Goal: Task Accomplishment & Management: Manage account settings

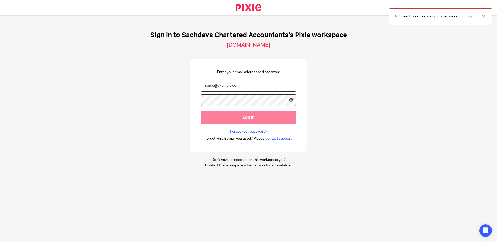
type input "jodie@sachdevs-ca.com"
click at [235, 118] on input "Log in" at bounding box center [249, 117] width 96 height 13
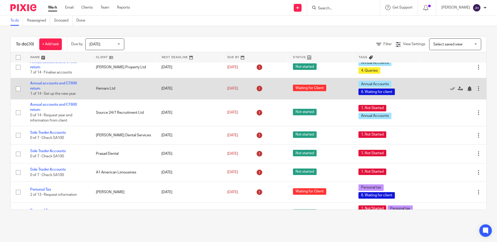
scroll to position [364, 0]
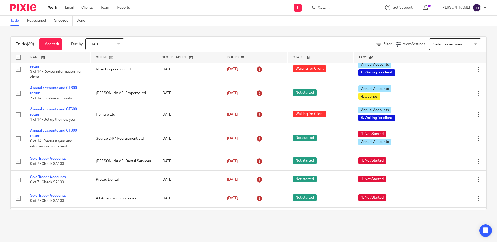
click at [105, 46] on span "Today" at bounding box center [103, 44] width 28 height 11
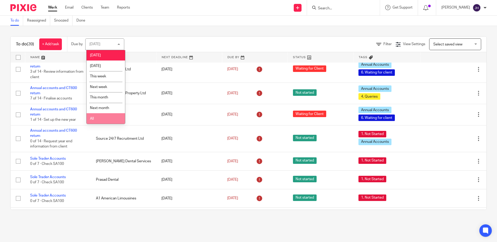
click at [108, 120] on li "All" at bounding box center [105, 118] width 38 height 11
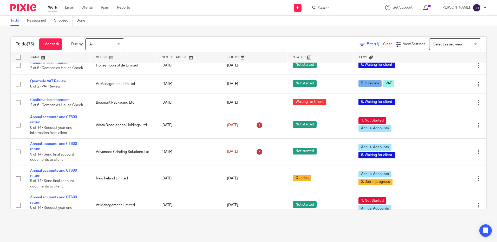
scroll to position [130, 0]
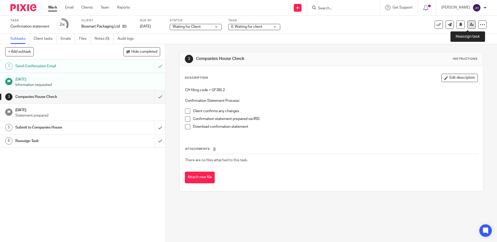
click at [467, 25] on link at bounding box center [471, 25] width 8 height 8
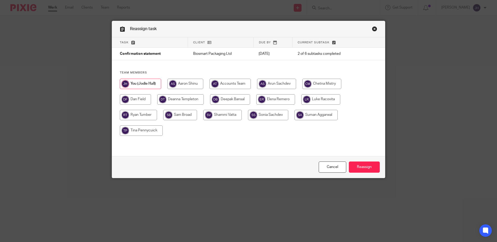
click at [148, 114] on input "radio" at bounding box center [138, 115] width 37 height 10
radio input "true"
click at [367, 167] on input "Reassign" at bounding box center [364, 167] width 31 height 11
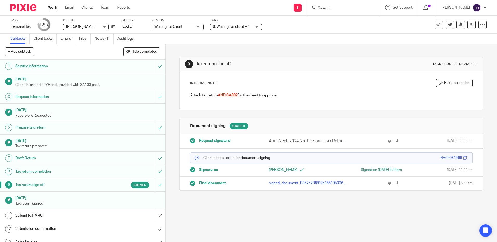
scroll to position [7, 0]
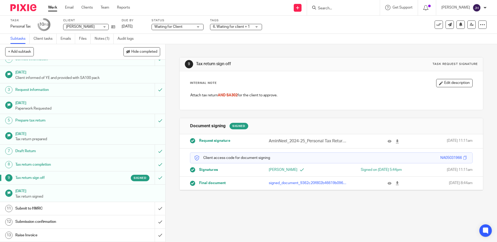
click at [120, 211] on div "Submit to HMRC" at bounding box center [82, 209] width 134 height 8
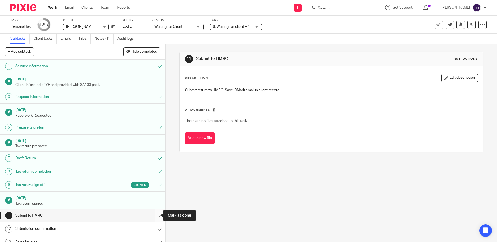
click at [156, 214] on input "submit" at bounding box center [82, 215] width 165 height 13
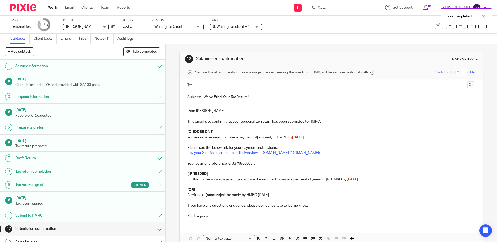
click at [206, 86] on input "text" at bounding box center [331, 85] width 268 height 6
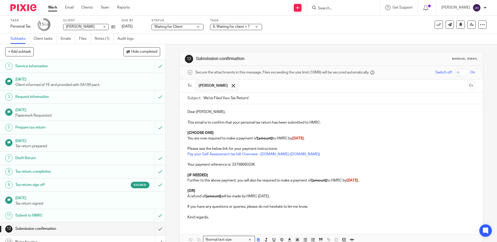
click at [222, 132] on p "[CHOOSE ONE]" at bounding box center [330, 132] width 287 height 5
drag, startPoint x: 223, startPoint y: 133, endPoint x: 185, endPoint y: 132, distance: 37.7
click at [185, 132] on div "Dear [PERSON_NAME], This email is to confirm that your personal tax return has …" at bounding box center [330, 164] width 303 height 120
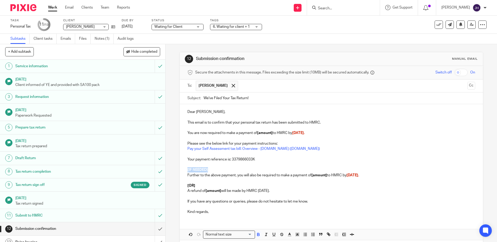
drag, startPoint x: 206, startPoint y: 171, endPoint x: 176, endPoint y: 171, distance: 30.6
click at [176, 171] on div "12 Submission confirmation Manual email Secure the attachments in this message.…" at bounding box center [330, 143] width 331 height 198
drag, startPoint x: 286, startPoint y: 191, endPoint x: 186, endPoint y: 183, distance: 100.3
click at [186, 183] on div "Dear Neel, This email is to confirm that your personal tax return has been subm…" at bounding box center [330, 161] width 303 height 114
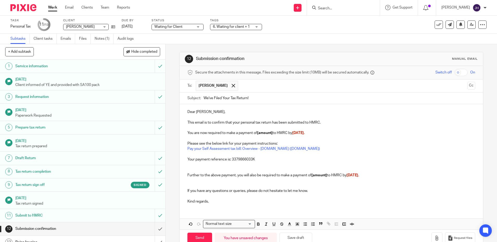
click at [208, 111] on p "Dear Neel," at bounding box center [330, 111] width 287 height 5
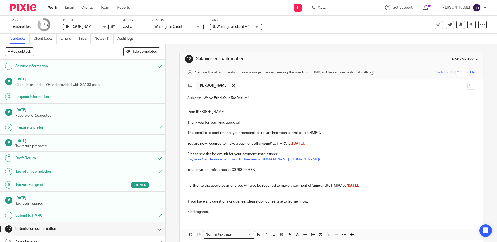
click at [239, 133] on p "This email is to confirm that your personal tax return has been submitted to HM…" at bounding box center [330, 132] width 287 height 5
click at [272, 143] on p "You are now required to make a payment of [amount] to HMRC by 31st January." at bounding box center [330, 143] width 287 height 5
click at [272, 144] on p "You are now required to make a payment of [amount] to HMRC by 31st January." at bounding box center [330, 143] width 287 height 5
click at [325, 145] on p "You are now required to make a payment of £18,919.16 to HMRC by 31st January." at bounding box center [330, 143] width 287 height 5
click at [365, 186] on p "Further to the above payment, you will also be required to make a payment of [a…" at bounding box center [330, 185] width 287 height 5
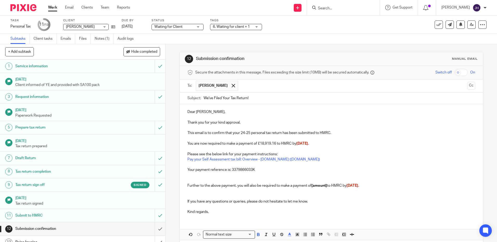
click at [328, 187] on p "Further to the above payment, you will also be required to make a payment of [a…" at bounding box center [330, 185] width 287 height 5
click at [248, 210] on p "Kind regards," at bounding box center [330, 211] width 287 height 5
click at [229, 100] on input "We've Filed Your Tax Return!" at bounding box center [338, 98] width 271 height 12
click at [267, 96] on input "We've Filed Your 24-25 Tax Return!" at bounding box center [338, 98] width 271 height 12
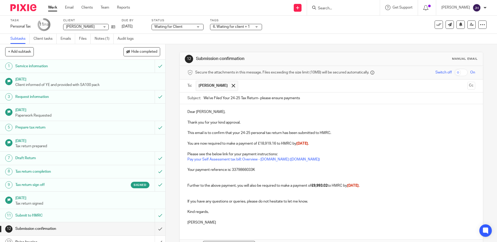
type input "We've Filed Your 24-25 Tax Return- please ensure payments"
click at [251, 122] on p "Thank you for your kind approval." at bounding box center [330, 122] width 287 height 5
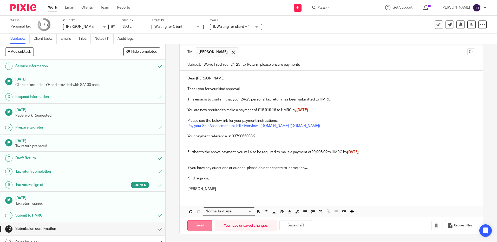
click at [201, 228] on input "Send" at bounding box center [199, 225] width 25 height 11
type input "Sent"
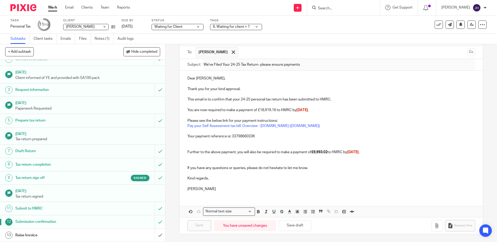
click at [134, 231] on link "13 Raise Invoice" at bounding box center [77, 235] width 155 height 13
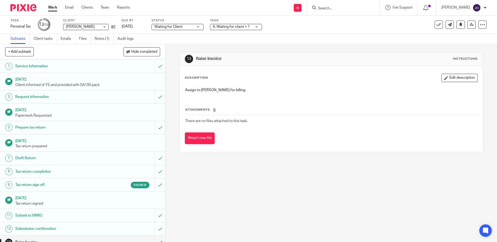
scroll to position [7, 0]
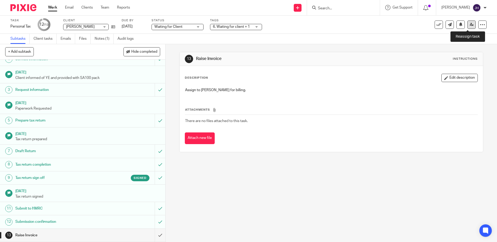
click at [467, 26] on link at bounding box center [471, 25] width 8 height 8
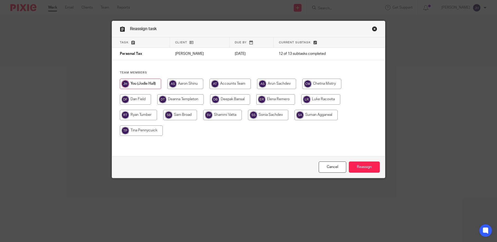
click at [189, 99] on input "radio" at bounding box center [180, 99] width 46 height 10
radio input "true"
click at [358, 166] on input "Reassign" at bounding box center [364, 167] width 31 height 11
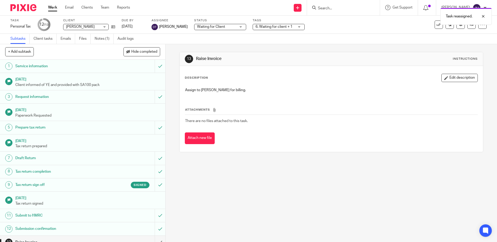
click at [50, 8] on link "Work" at bounding box center [52, 7] width 9 height 5
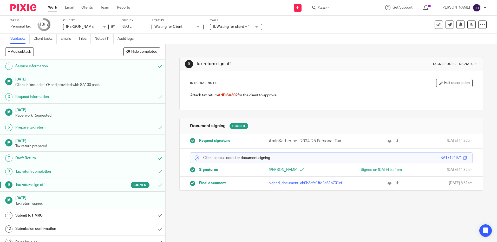
click at [134, 216] on div "Submit to HMRC" at bounding box center [82, 216] width 134 height 8
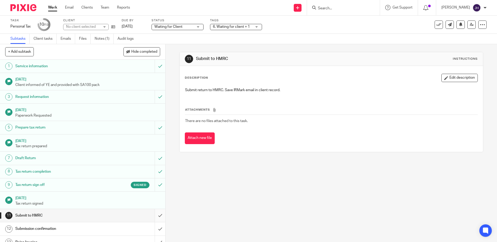
click at [154, 216] on input "submit" at bounding box center [82, 215] width 165 height 13
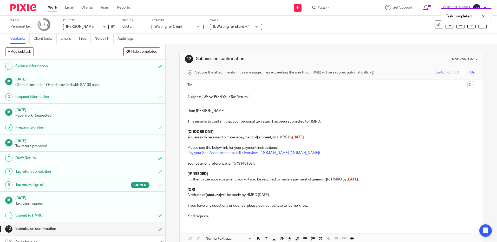
click at [216, 87] on input "text" at bounding box center [331, 85] width 268 height 6
click at [229, 99] on input "We've Filed Your Tax Return!" at bounding box center [338, 98] width 271 height 12
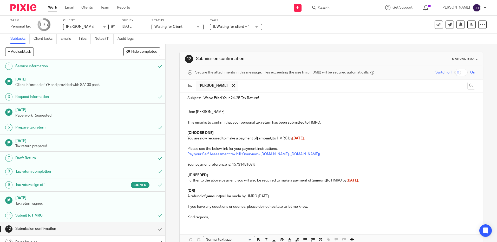
click at [264, 97] on input "We've Filed Your 24-25 Tax Return!" at bounding box center [338, 98] width 271 height 12
type input "We've Filed Your 24-25 Tax Return- please ensure payments"
drag, startPoint x: 215, startPoint y: 132, endPoint x: 177, endPoint y: 135, distance: 38.0
click at [177, 135] on div "12 Submission confirmation Manual email Secure the attachments in this message.…" at bounding box center [330, 143] width 331 height 198
drag, startPoint x: 185, startPoint y: 188, endPoint x: 290, endPoint y: 199, distance: 105.8
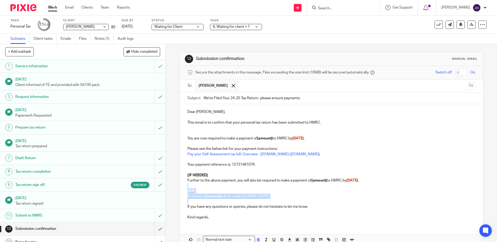
click at [290, 199] on div "Dear Katherine, This email is to confirm that your personal tax return has been…" at bounding box center [330, 164] width 303 height 120
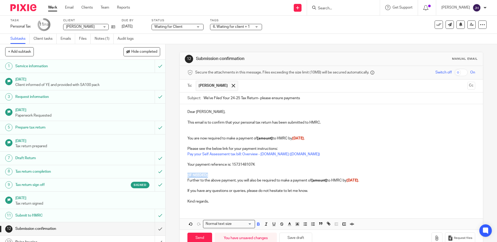
drag, startPoint x: 209, startPoint y: 175, endPoint x: 181, endPoint y: 175, distance: 28.1
click at [181, 175] on div "Dear Katherine, This email is to confirm that your personal tax return has been…" at bounding box center [330, 156] width 303 height 104
click at [377, 181] on p "Further to the above payment, you will also be required to make a payment of [a…" at bounding box center [330, 180] width 287 height 5
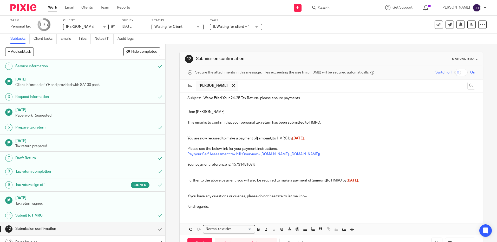
click at [320, 140] on p "You are now required to make a payment of [amount] to HMRC by 31st January." at bounding box center [330, 138] width 287 height 5
click at [375, 178] on div "Dear Katherine, This email is to confirm that your personal tax return has been…" at bounding box center [330, 158] width 303 height 109
click at [376, 181] on p "Further to the above payment, you will also be required to make a payment of [a…" at bounding box center [330, 180] width 287 height 5
click at [272, 139] on p "You are now required to make a payment of [amount] to HMRC by 31st January 2026." at bounding box center [330, 138] width 287 height 5
click at [326, 182] on strong "[amount]" at bounding box center [319, 181] width 16 height 4
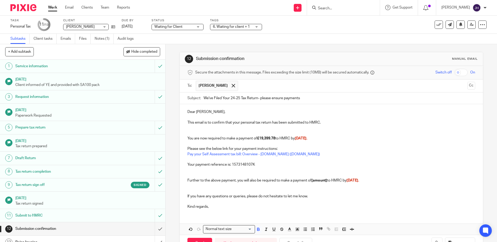
click at [327, 182] on p "Further to the above payment, you will also be required to make a payment of [a…" at bounding box center [330, 180] width 287 height 5
click at [209, 132] on p at bounding box center [330, 132] width 287 height 5
click at [224, 112] on p "Dear Katherine," at bounding box center [330, 111] width 287 height 5
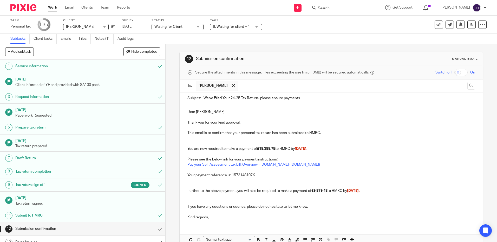
click at [239, 133] on p "This email is to confirm that your personal tax return has been submitted to HM…" at bounding box center [330, 132] width 287 height 5
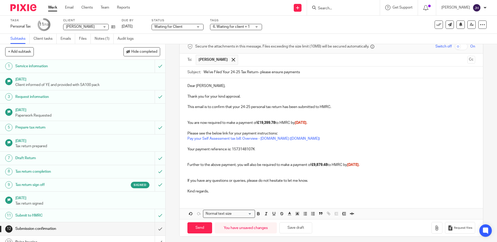
click at [228, 192] on p "Kind regards," at bounding box center [330, 191] width 287 height 5
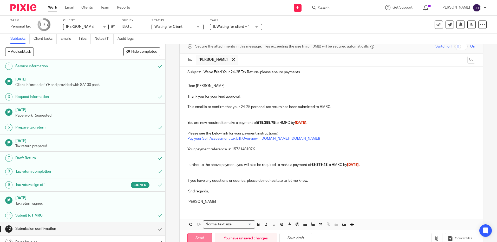
click at [205, 236] on input "Send" at bounding box center [199, 238] width 25 height 11
type input "Sent"
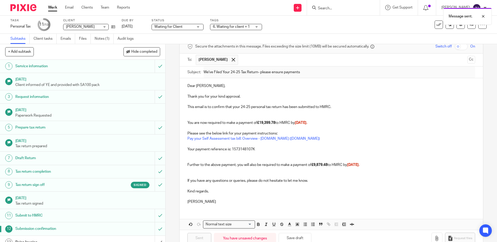
scroll to position [7, 0]
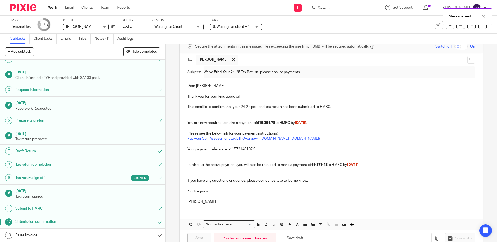
click at [111, 237] on div "Raise Invoice" at bounding box center [82, 235] width 134 height 8
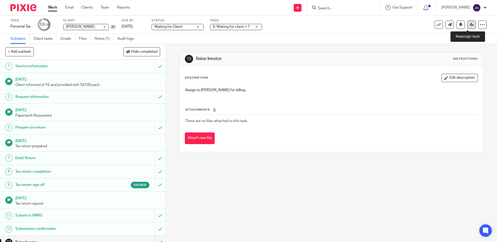
click at [469, 26] on icon at bounding box center [471, 25] width 4 height 4
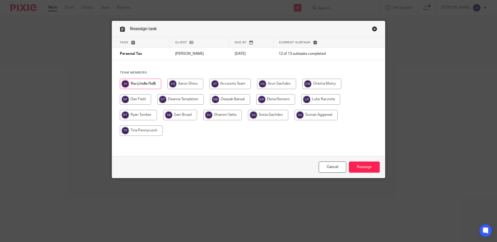
click at [183, 101] on input "radio" at bounding box center [180, 99] width 46 height 10
radio input "true"
click at [359, 166] on input "Reassign" at bounding box center [364, 167] width 31 height 11
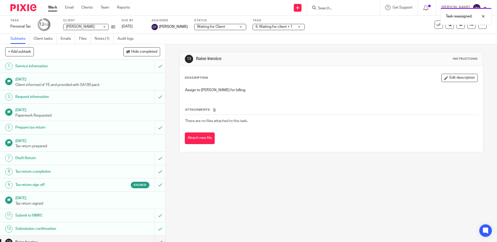
click at [57, 6] on link "Work" at bounding box center [52, 7] width 9 height 5
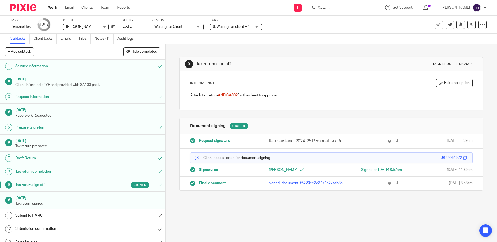
click at [110, 218] on div "Submit to HMRC" at bounding box center [82, 216] width 134 height 8
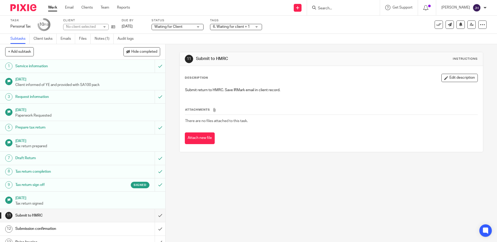
click at [155, 217] on input "submit" at bounding box center [82, 215] width 165 height 13
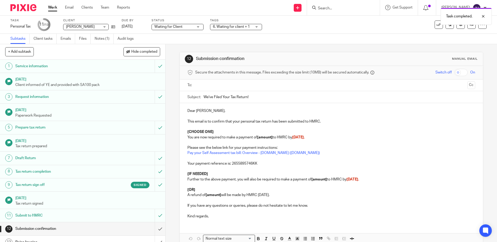
click at [206, 85] on input "text" at bounding box center [331, 85] width 268 height 6
click at [230, 97] on input "We've Filed Your Tax Return!" at bounding box center [338, 98] width 271 height 12
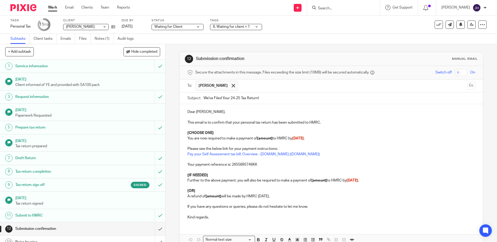
click at [265, 101] on input "We've Filed Your 24-25 Tax Return!" at bounding box center [338, 98] width 271 height 12
type input "We've Filed Your 24-25 Tax Return- please ensure payments"
drag, startPoint x: 219, startPoint y: 133, endPoint x: 184, endPoint y: 132, distance: 34.5
click at [184, 132] on div "Dear Jane, This email is to confirm that your personal tax return has been subm…" at bounding box center [330, 164] width 303 height 120
drag, startPoint x: 214, startPoint y: 175, endPoint x: 177, endPoint y: 174, distance: 36.9
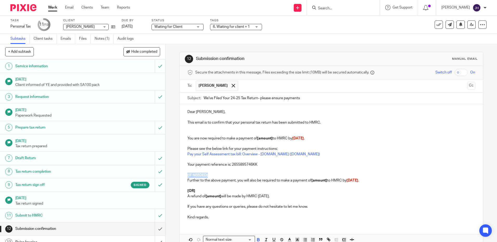
click at [177, 174] on div "12 Submission confirmation Manual email Secure the attachments in this message.…" at bounding box center [330, 143] width 331 height 198
drag, startPoint x: 200, startPoint y: 190, endPoint x: 184, endPoint y: 191, distance: 16.6
click at [184, 191] on div "Dear Jane, This email is to confirm that your personal tax return has been subm…" at bounding box center [330, 164] width 303 height 120
drag, startPoint x: 288, startPoint y: 195, endPoint x: 179, endPoint y: 195, distance: 108.6
click at [179, 195] on div "Dear Jane, This email is to confirm that your personal tax return has been subm…" at bounding box center [330, 164] width 303 height 120
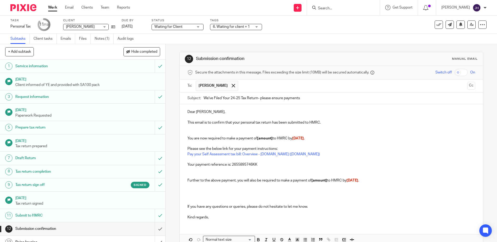
click at [316, 139] on p "You are now required to make a payment of [amount] to HMRC by 31st January." at bounding box center [330, 138] width 287 height 5
click at [379, 182] on p "Further to the above payment, you will also be required to make a payment of [a…" at bounding box center [330, 180] width 287 height 5
click at [272, 140] on p "You are now required to make a payment of [amount] to HMRC by 31st January 2026." at bounding box center [330, 138] width 287 height 5
click at [327, 182] on strong "[amount]" at bounding box center [319, 181] width 16 height 4
click at [246, 194] on p at bounding box center [330, 196] width 287 height 5
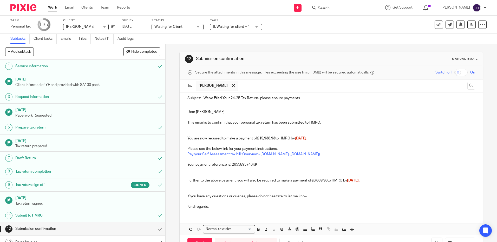
click at [223, 207] on p "Kind regards," at bounding box center [330, 206] width 287 height 5
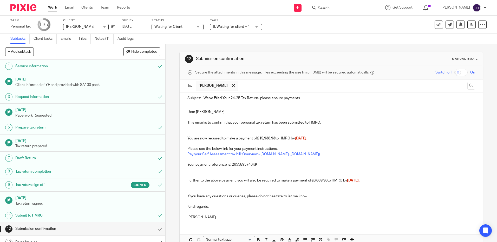
click at [209, 112] on p "Dear Jane," at bounding box center [330, 111] width 287 height 5
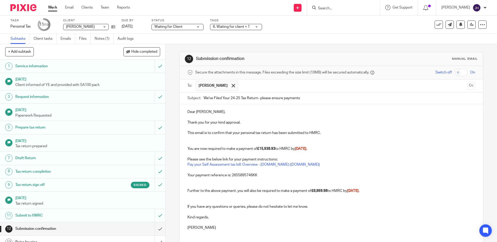
click at [239, 133] on p "This email is to confirm that your personal tax return has been submitted to HM…" at bounding box center [330, 132] width 287 height 5
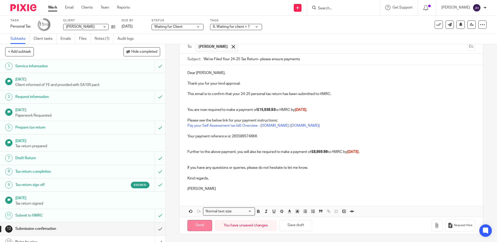
click at [202, 225] on input "Send" at bounding box center [199, 225] width 25 height 11
type input "Sent"
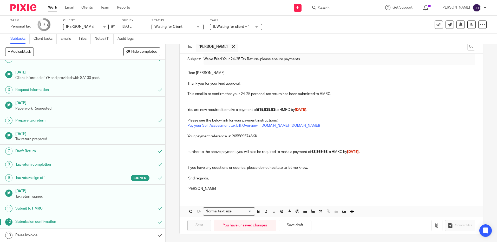
click at [91, 233] on h1 "Raise Invoice" at bounding box center [59, 235] width 89 height 8
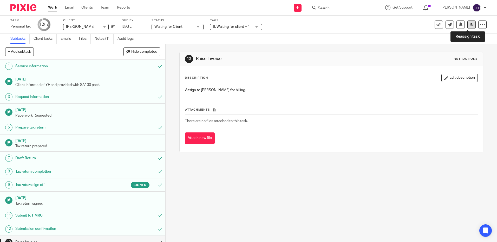
click at [469, 24] on icon at bounding box center [471, 25] width 4 height 4
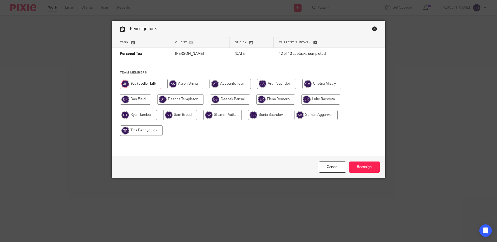
click at [187, 98] on input "radio" at bounding box center [180, 99] width 46 height 10
radio input "true"
click at [363, 165] on input "Reassign" at bounding box center [364, 167] width 31 height 11
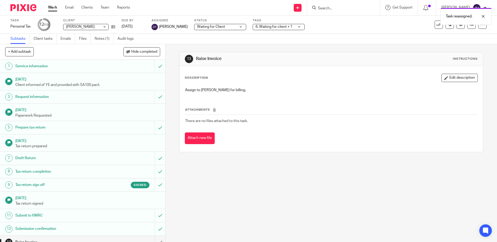
click at [54, 8] on link "Work" at bounding box center [52, 7] width 9 height 5
